Goal: Task Accomplishment & Management: Manage account settings

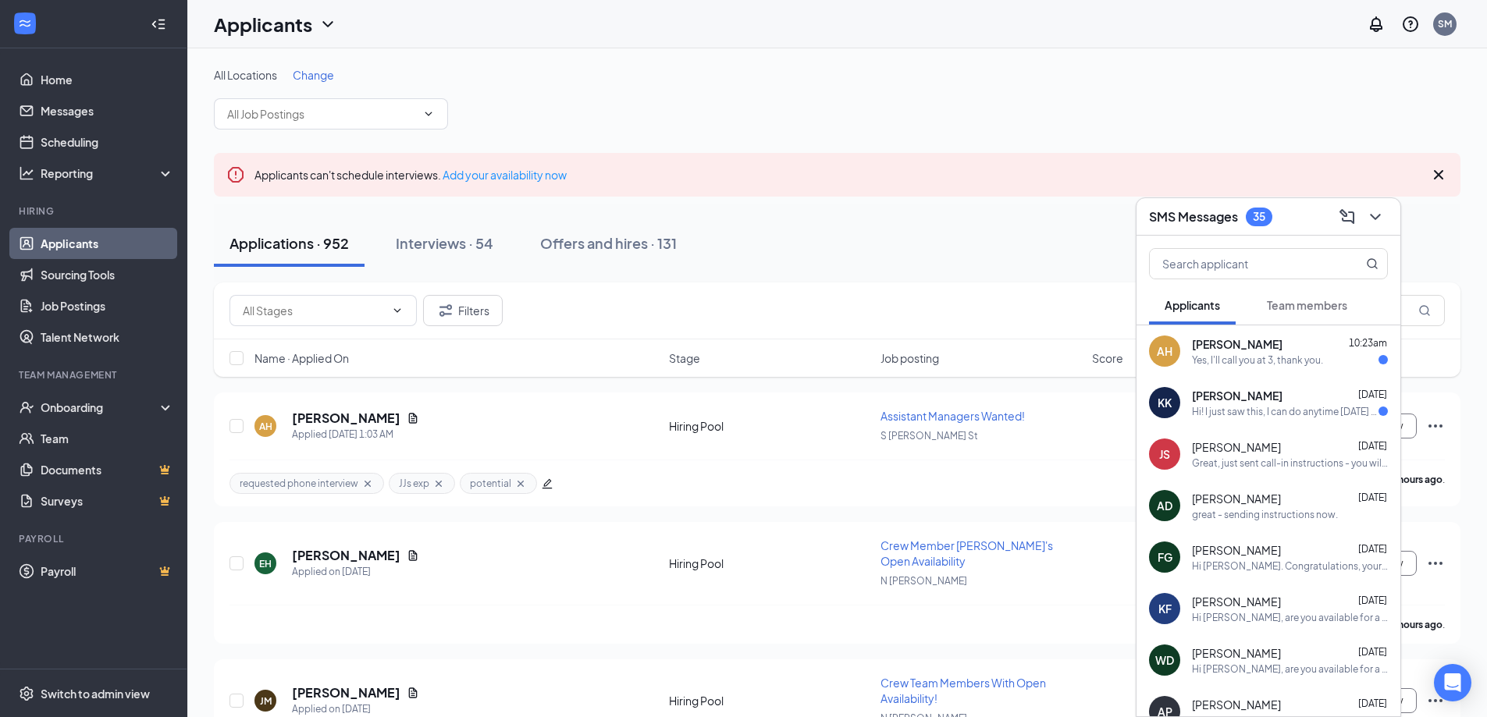
click at [1279, 357] on div "Yes, I'll call you at 3, thank you." at bounding box center [1257, 360] width 131 height 13
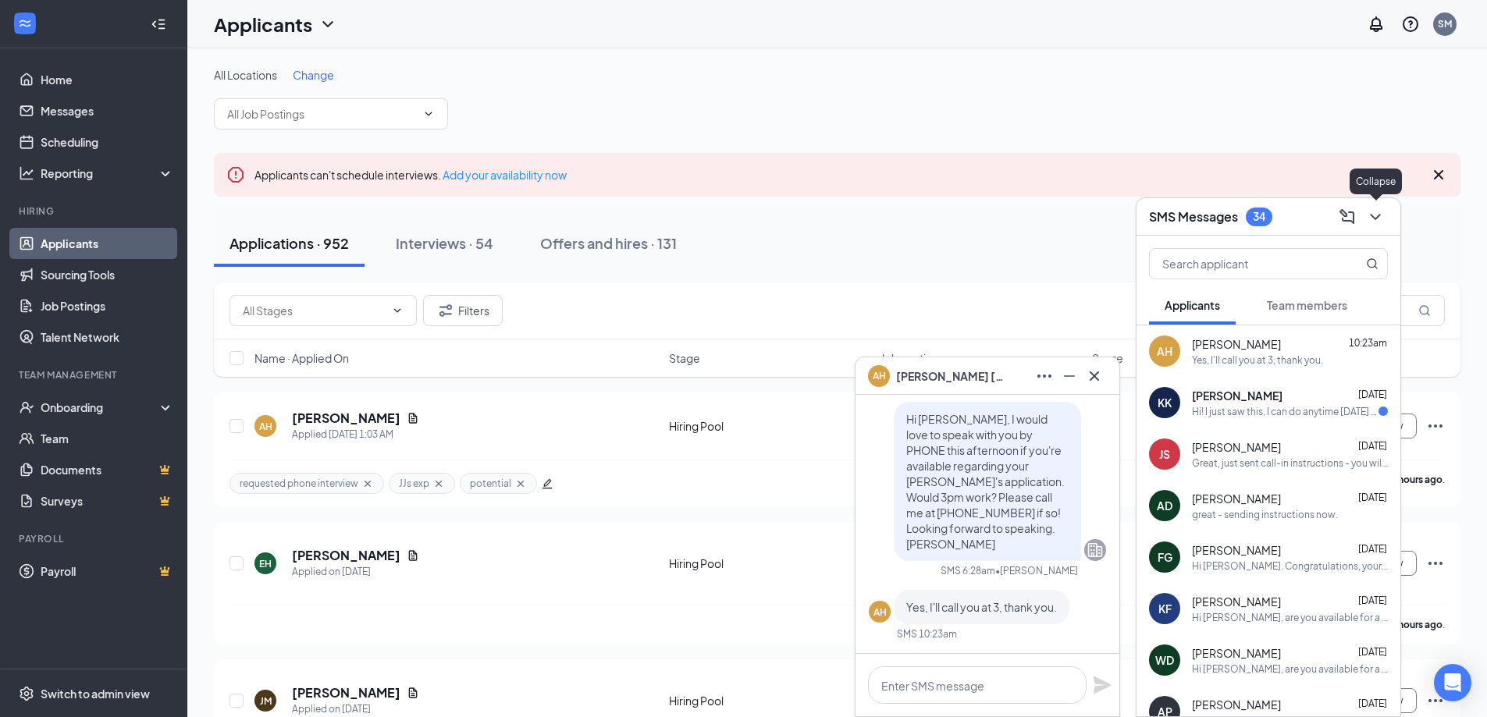
click at [1379, 211] on icon "ChevronDown" at bounding box center [1375, 217] width 19 height 19
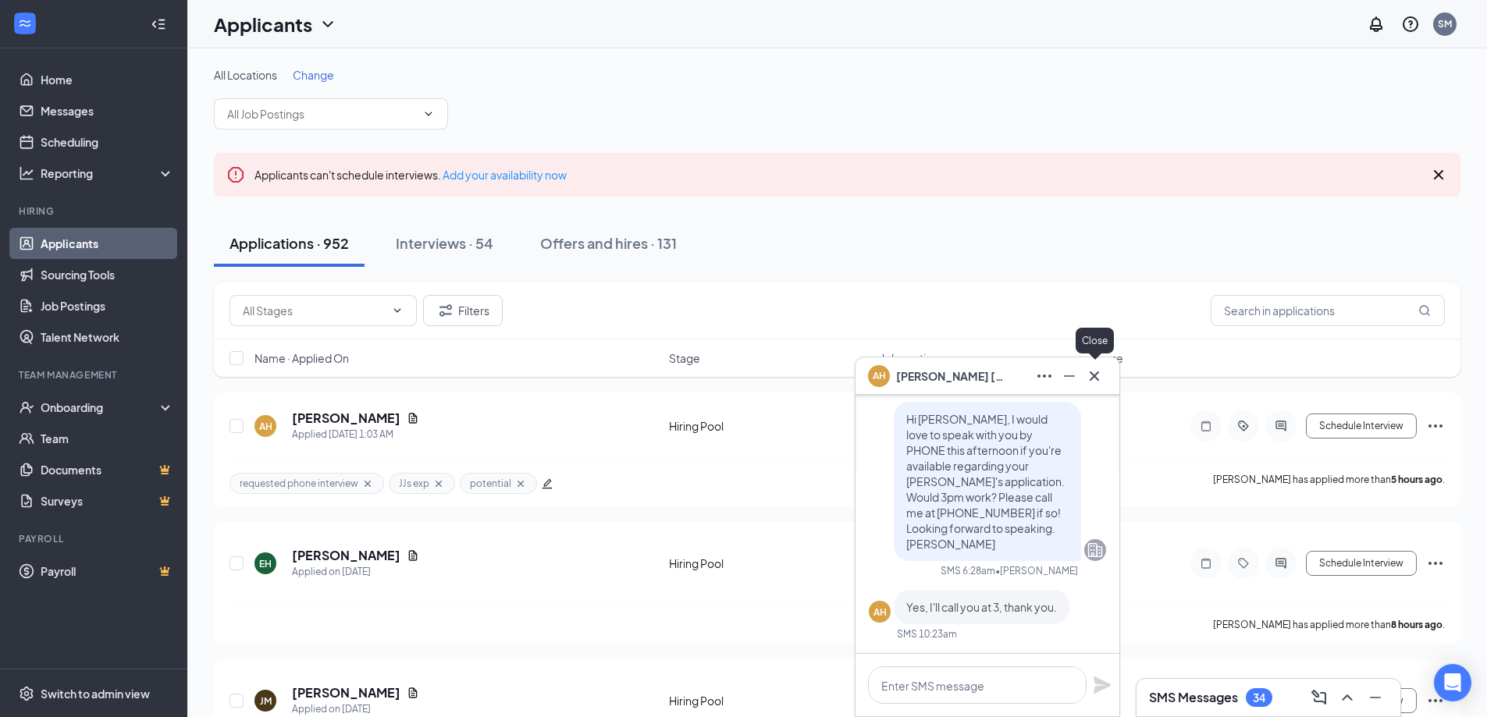
click at [1096, 375] on icon "Cross" at bounding box center [1094, 376] width 19 height 19
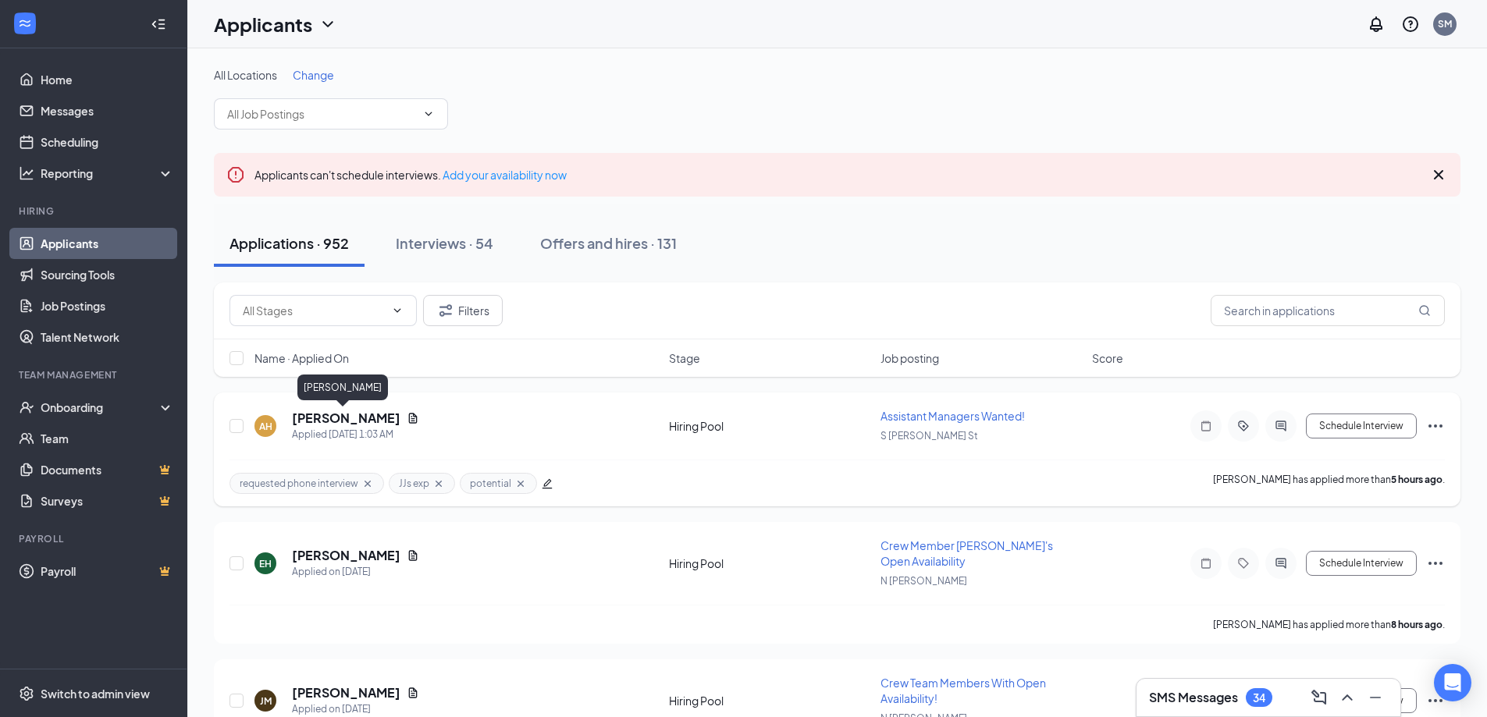
click at [350, 416] on h5 "[PERSON_NAME]" at bounding box center [346, 418] width 108 height 17
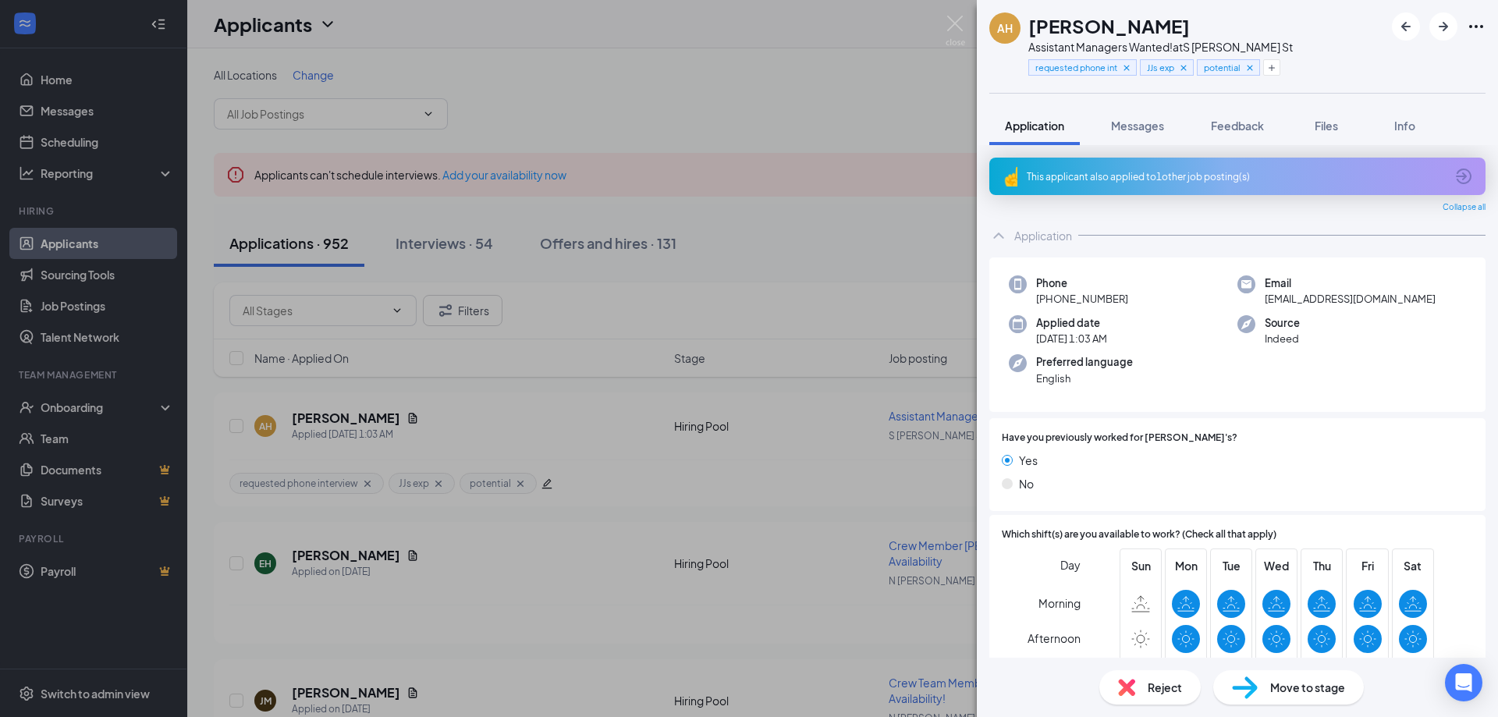
click at [1297, 684] on span "Move to stage" at bounding box center [1307, 687] width 75 height 17
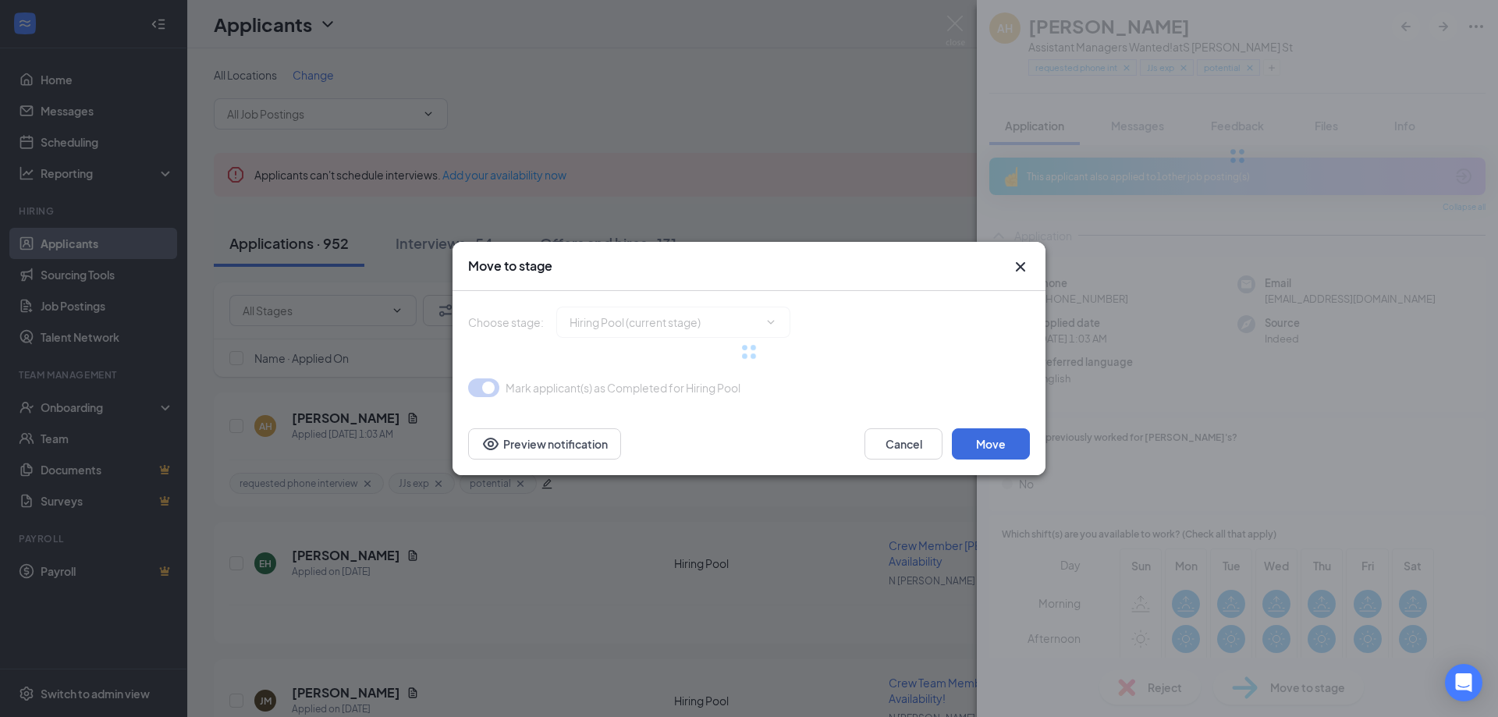
type input "Phone Interview (next stage)"
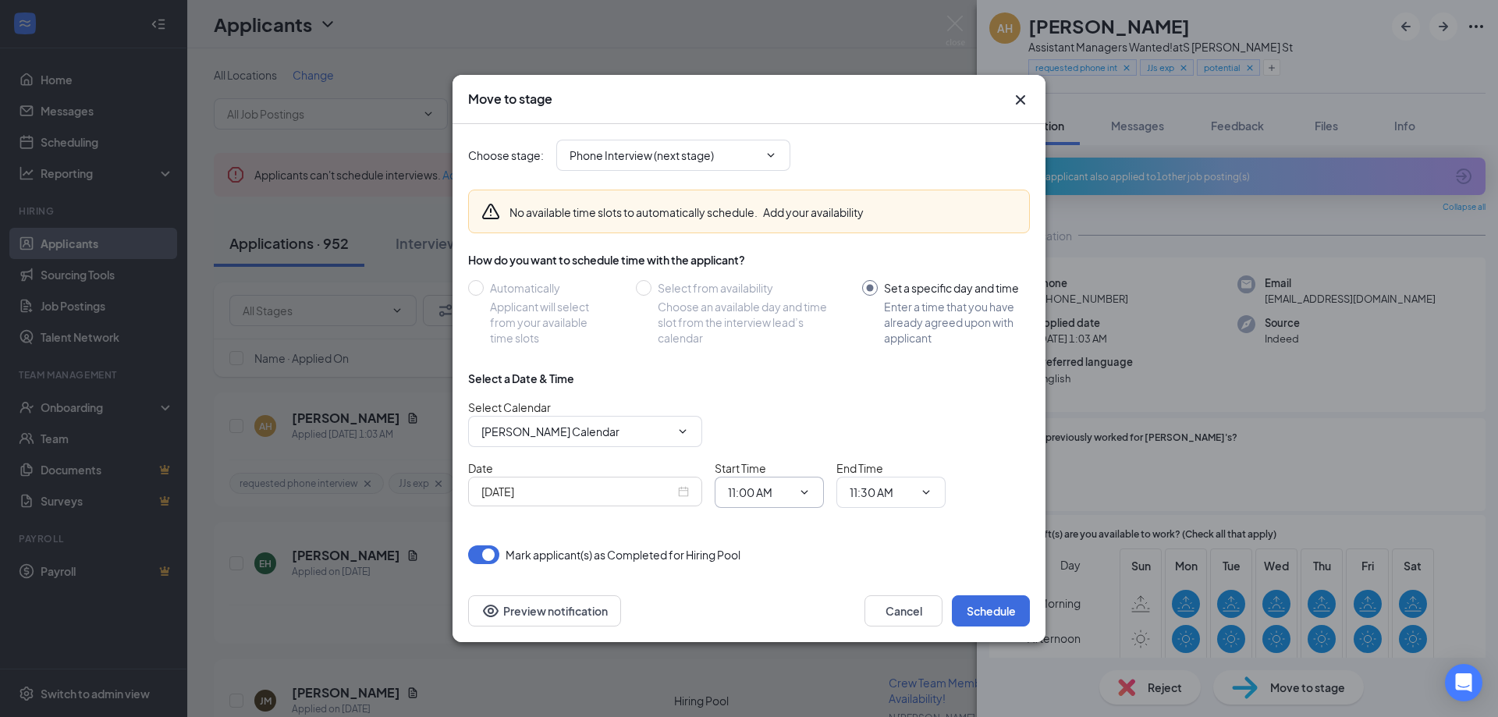
click at [746, 488] on input "11:00 AM" at bounding box center [760, 492] width 64 height 17
click at [765, 309] on div "03:00 PM" at bounding box center [764, 311] width 46 height 17
type input "03:00 PM"
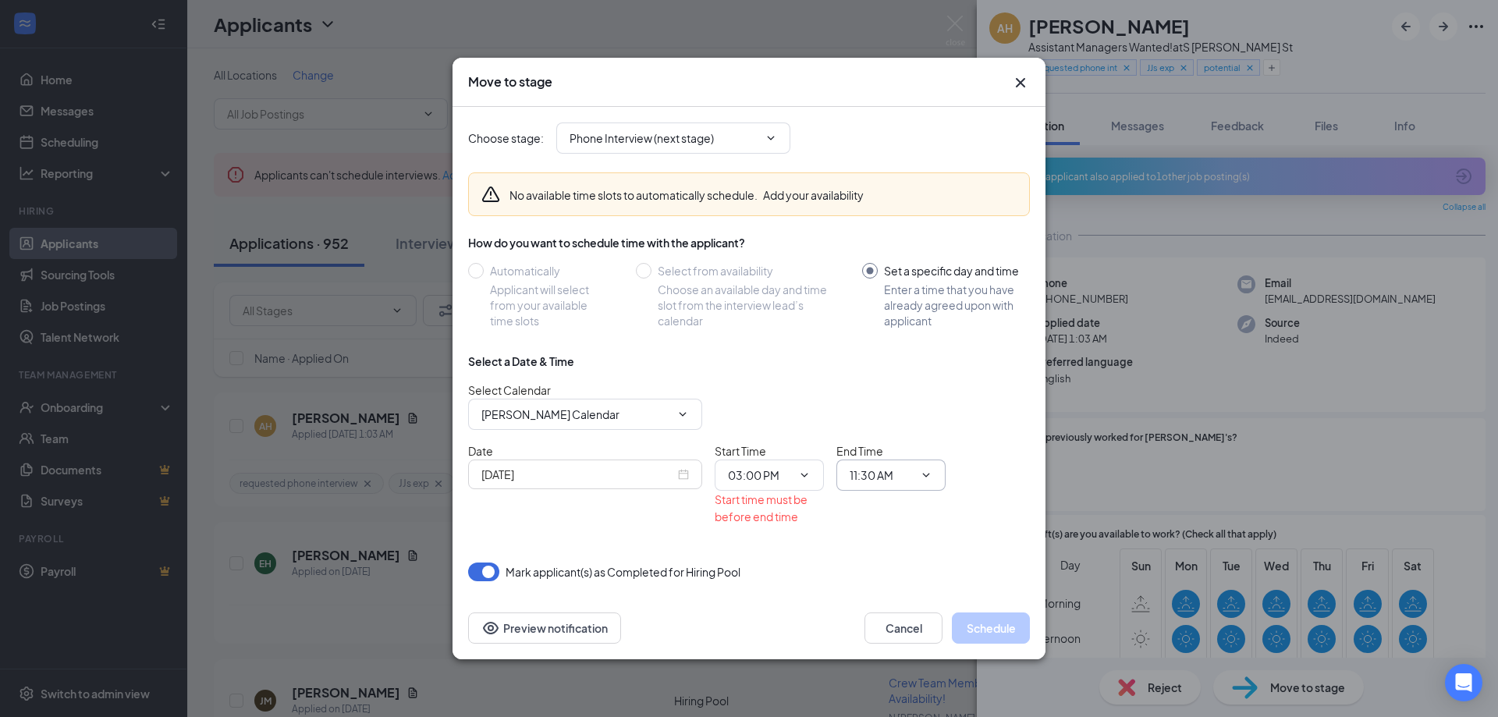
click at [881, 477] on input "11:30 AM" at bounding box center [882, 475] width 64 height 17
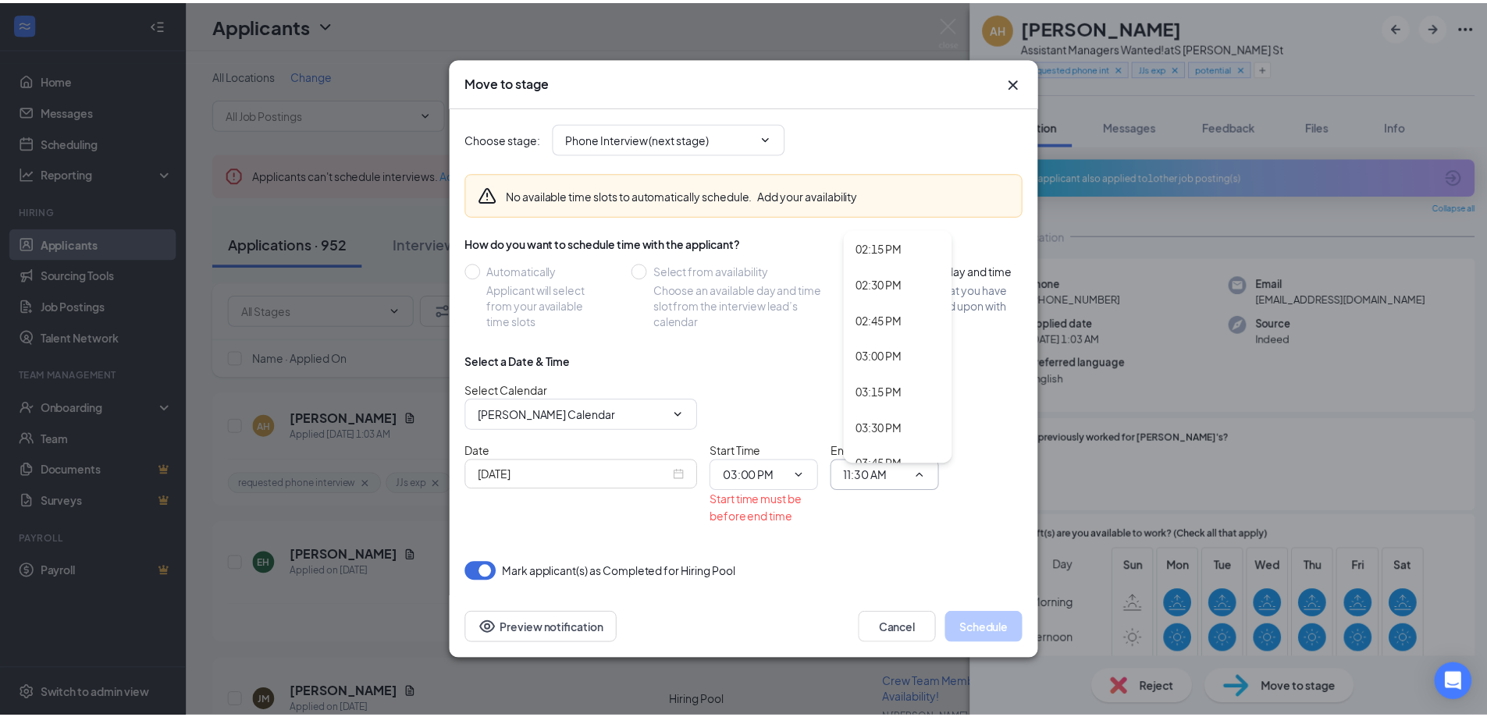
scroll to position [2185, 0]
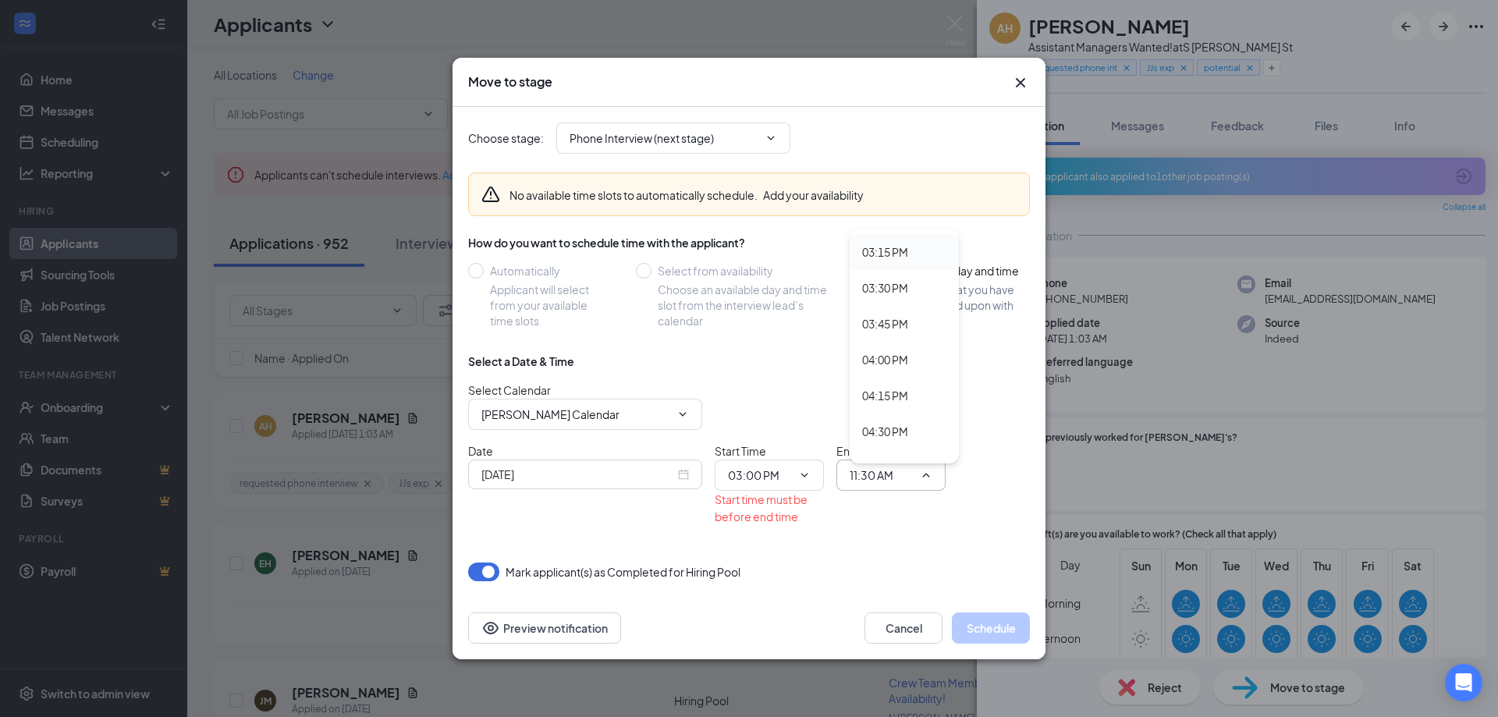
click at [873, 250] on div "03:15 PM" at bounding box center [885, 251] width 46 height 17
type input "03:15 PM"
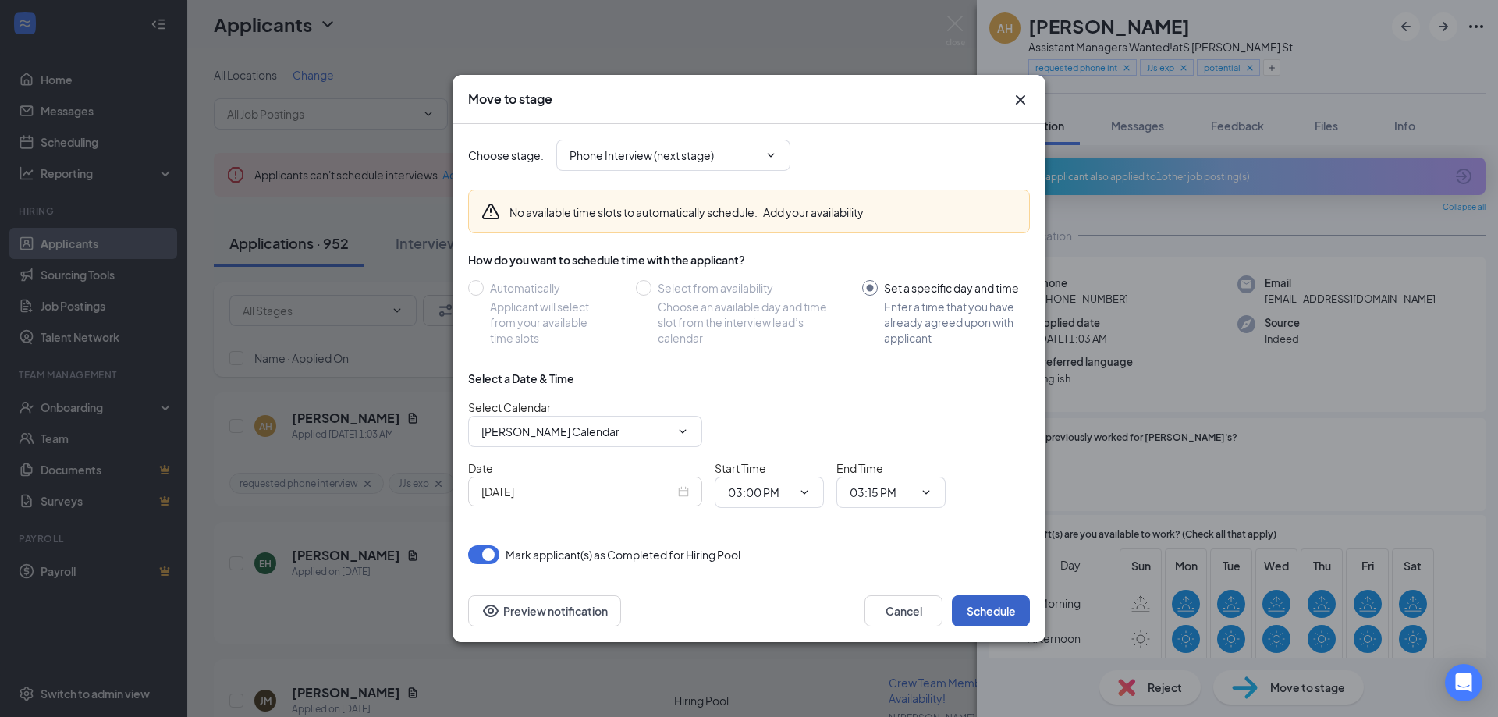
click at [1002, 609] on button "Schedule" at bounding box center [991, 610] width 78 height 31
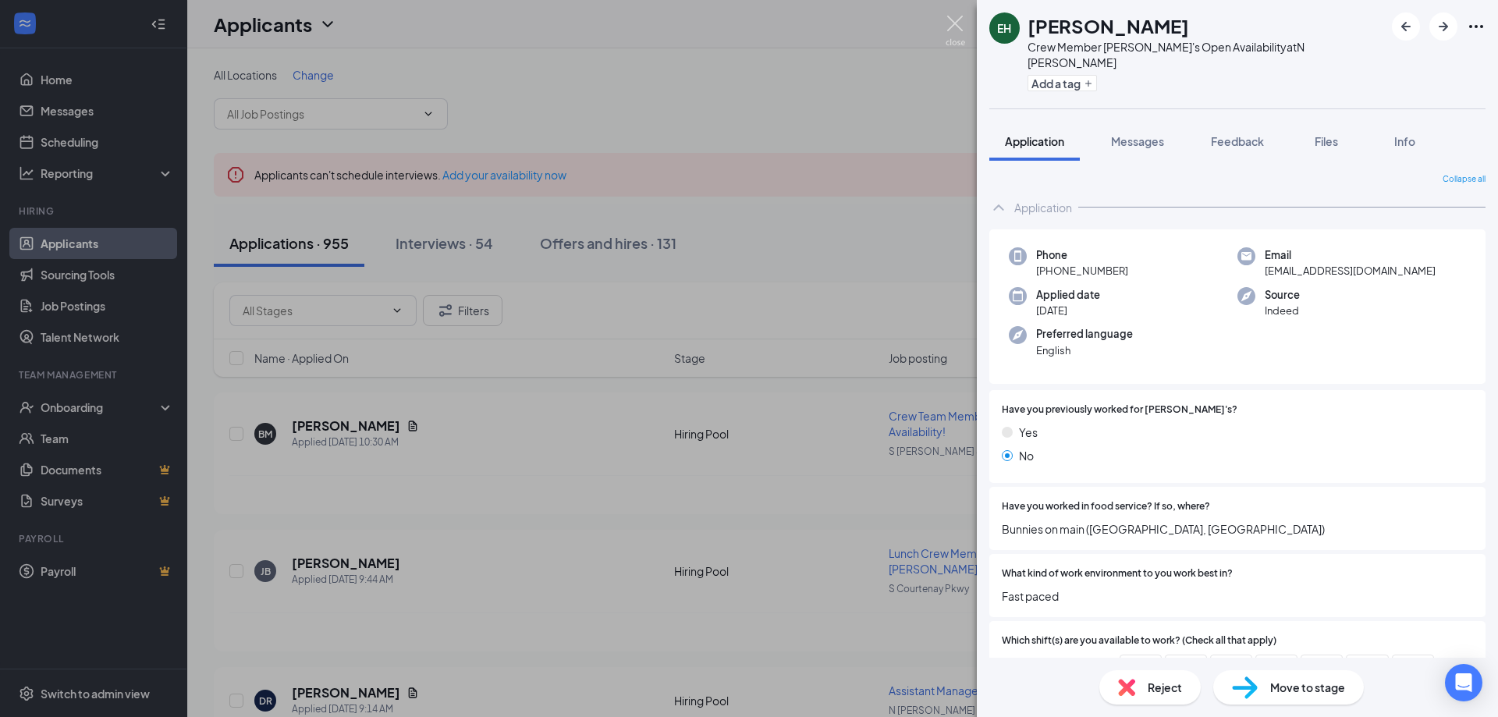
click at [954, 20] on img at bounding box center [956, 31] width 20 height 30
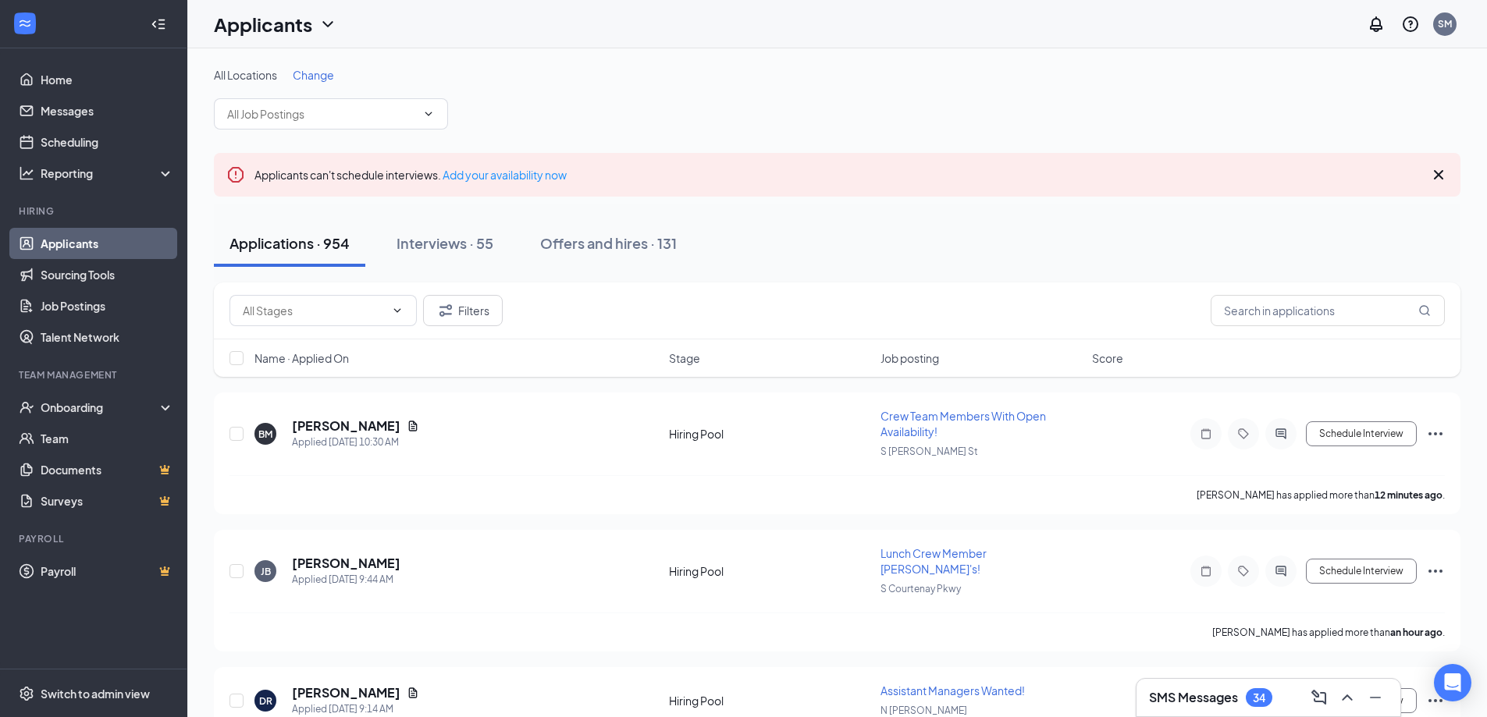
click at [1275, 699] on div "SMS Messages 34" at bounding box center [1268, 697] width 239 height 25
